Goal: Task Accomplishment & Management: Manage account settings

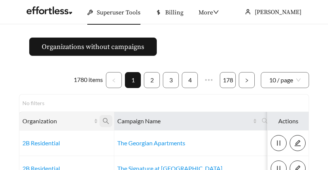
click at [103, 120] on icon "search" at bounding box center [105, 121] width 7 height 7
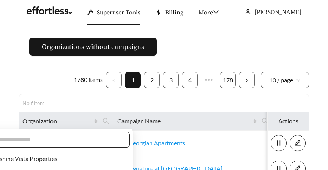
click at [96, 135] on input "text" at bounding box center [56, 139] width 130 height 9
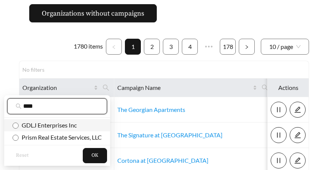
scroll to position [38, 0]
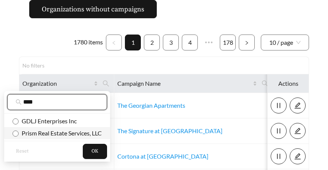
type input "****"
click at [38, 138] on li "Prism Real Estate Services, LLC" at bounding box center [57, 133] width 106 height 12
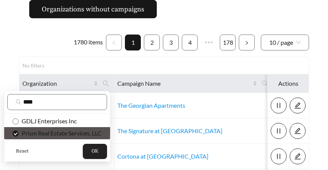
click at [92, 155] on button "OK" at bounding box center [95, 151] width 24 height 15
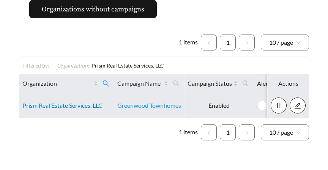
click at [52, 105] on link "Prism Real Estate Services, LLC" at bounding box center [62, 105] width 80 height 7
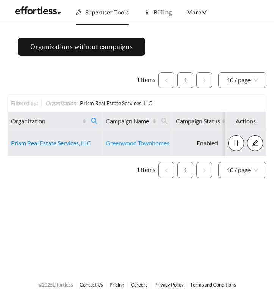
click at [51, 144] on link "Prism Real Estate Services, LLC" at bounding box center [51, 142] width 80 height 7
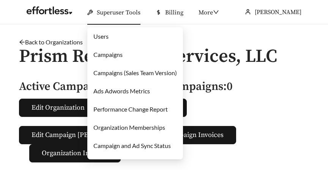
click at [103, 38] on link "Users" at bounding box center [100, 36] width 15 height 7
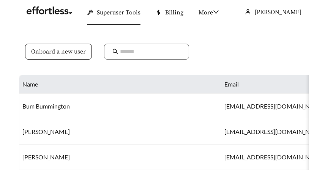
click at [61, 50] on span "Onboard a new user" at bounding box center [58, 51] width 55 height 9
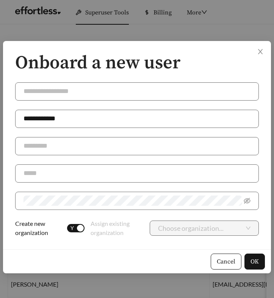
click at [79, 169] on div "button" at bounding box center [80, 227] width 7 height 7
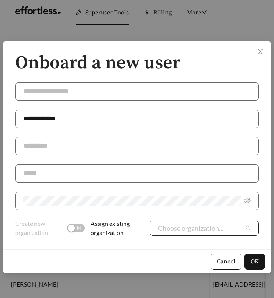
click at [195, 169] on input "search" at bounding box center [201, 228] width 86 height 14
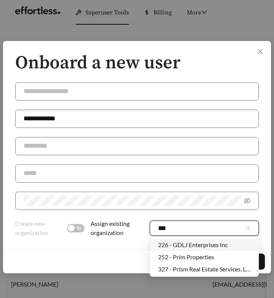
type input "***"
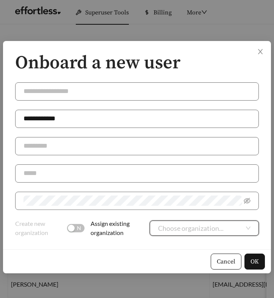
click at [191, 169] on input "search" at bounding box center [201, 228] width 86 height 14
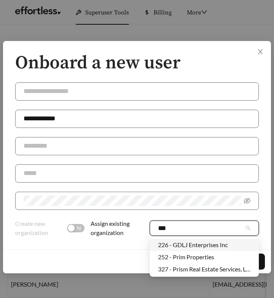
type input "****"
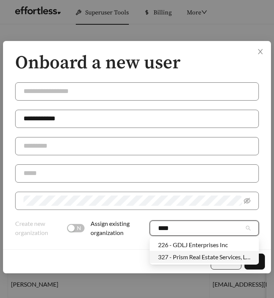
click at [191, 169] on div "327 - Prism Real Estate Services, LLC" at bounding box center [204, 257] width 93 height 8
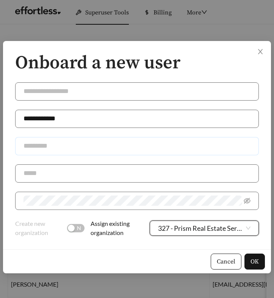
click at [123, 147] on input "text" at bounding box center [137, 146] width 244 height 18
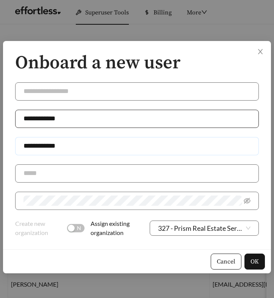
type input "**********"
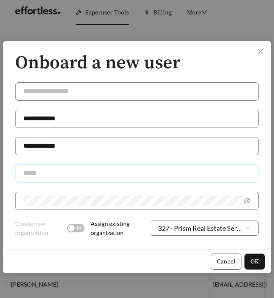
click at [93, 169] on input "text" at bounding box center [137, 173] width 244 height 18
paste input "**********"
type input "**********"
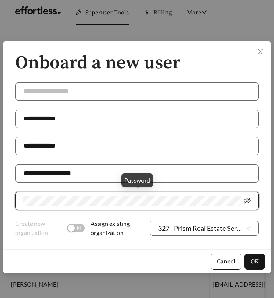
click at [248, 169] on icon "eye-invisible" at bounding box center [247, 200] width 7 height 7
click at [251, 169] on span "OK" at bounding box center [255, 261] width 8 height 9
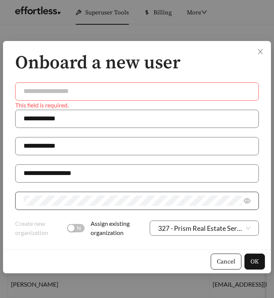
click at [102, 101] on div "This field is required." at bounding box center [137, 104] width 244 height 9
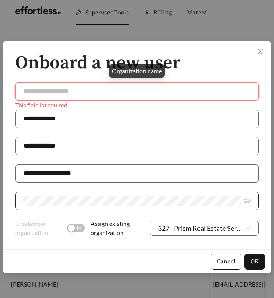
click at [100, 96] on input "text" at bounding box center [137, 91] width 244 height 18
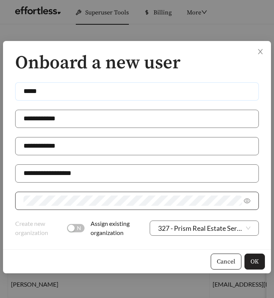
type input "*****"
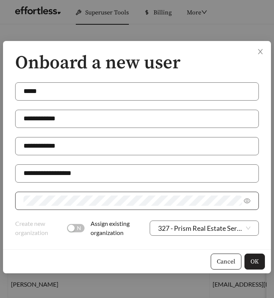
click at [257, 169] on span "OK" at bounding box center [255, 261] width 8 height 9
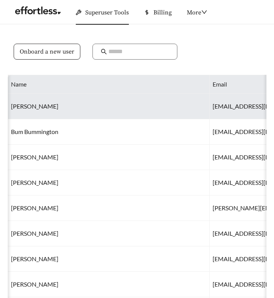
scroll to position [0, 257]
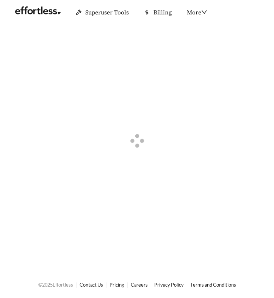
scroll to position [260, 0]
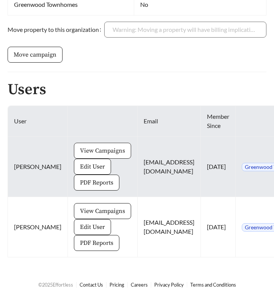
click at [80, 148] on span "View Campaigns" at bounding box center [102, 150] width 45 height 9
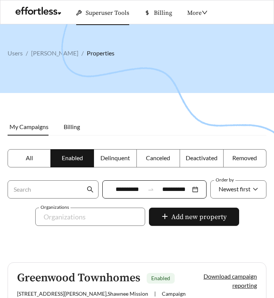
scroll to position [100, 0]
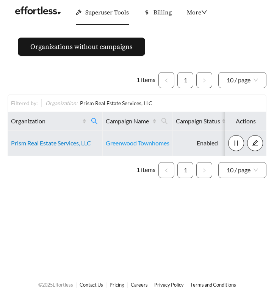
click at [35, 146] on link "Prism Real Estate Services, LLC" at bounding box center [51, 142] width 80 height 7
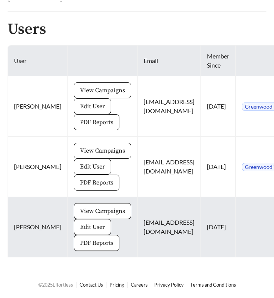
scroll to position [321, 67]
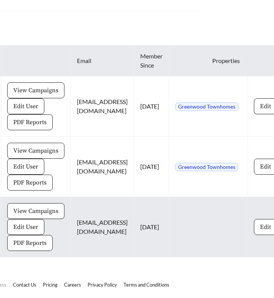
click at [260, 226] on span "Edit" at bounding box center [265, 226] width 11 height 9
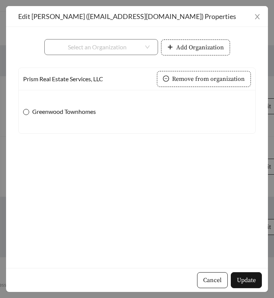
click at [42, 113] on span "Greenwood Townhomes" at bounding box center [64, 111] width 70 height 9
click at [252, 278] on span "Update" at bounding box center [246, 279] width 19 height 9
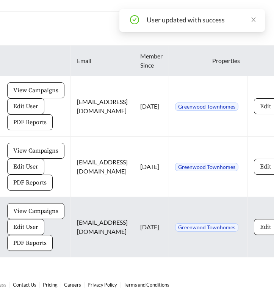
scroll to position [321, 0]
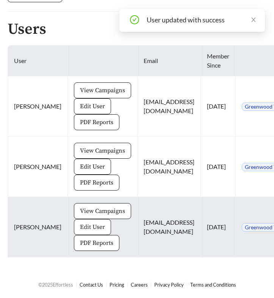
click at [74, 231] on button "Edit User" at bounding box center [92, 227] width 37 height 16
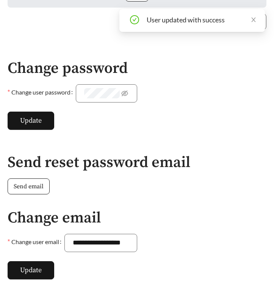
scroll to position [285, 0]
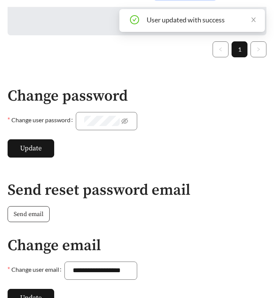
click at [27, 209] on span "Send email" at bounding box center [29, 213] width 30 height 9
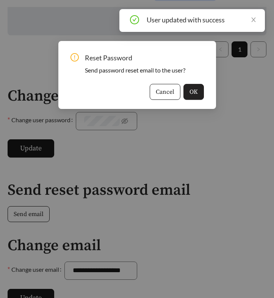
click at [195, 94] on span "OK" at bounding box center [194, 91] width 8 height 9
